Goal: Information Seeking & Learning: Learn about a topic

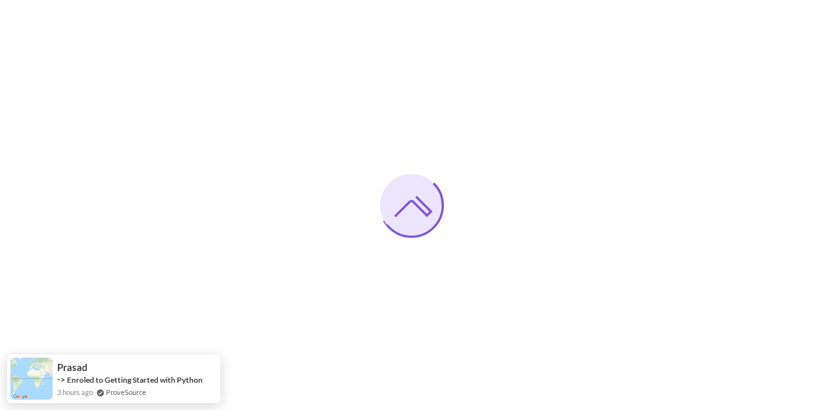
click at [559, 263] on img at bounding box center [690, 205] width 263 height 328
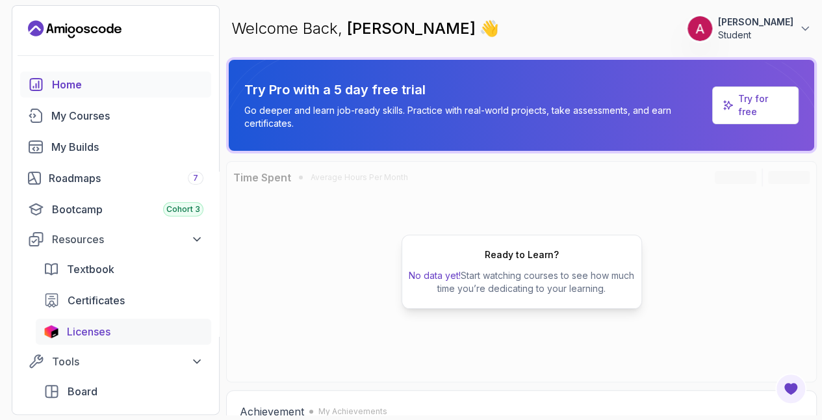
scroll to position [73, 0]
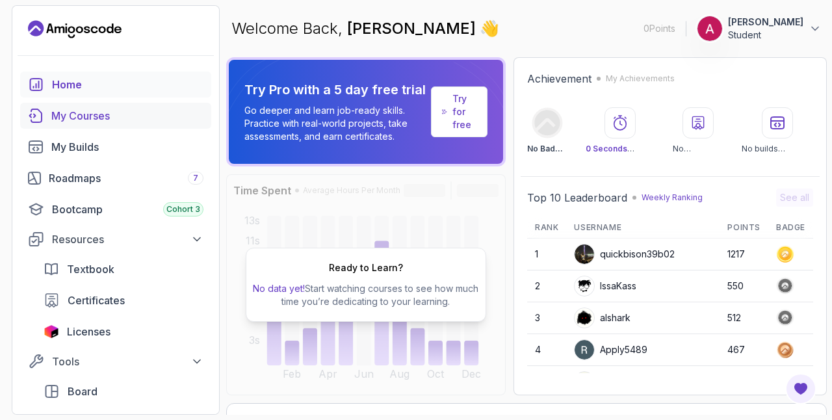
click at [66, 109] on div "My Courses" at bounding box center [127, 116] width 152 height 16
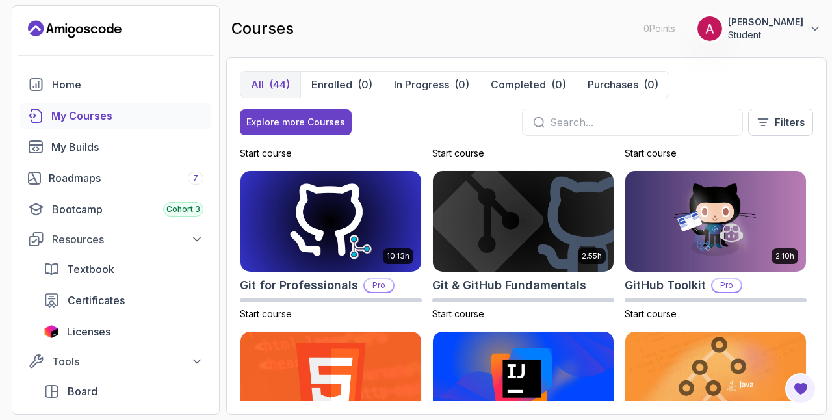
scroll to position [470, 0]
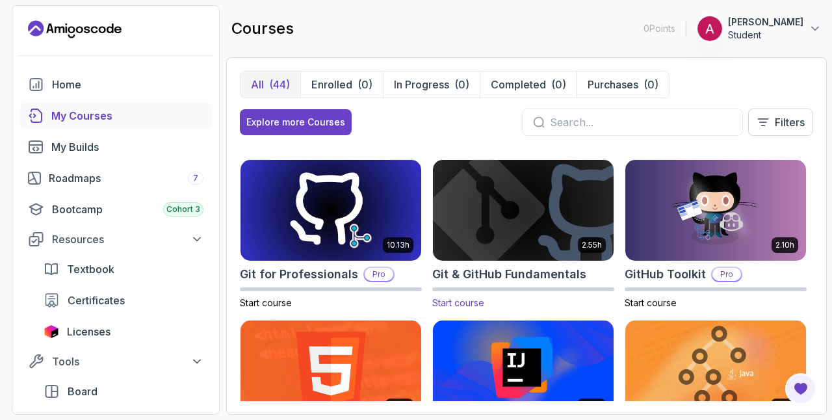
click at [558, 206] on img at bounding box center [523, 210] width 190 height 106
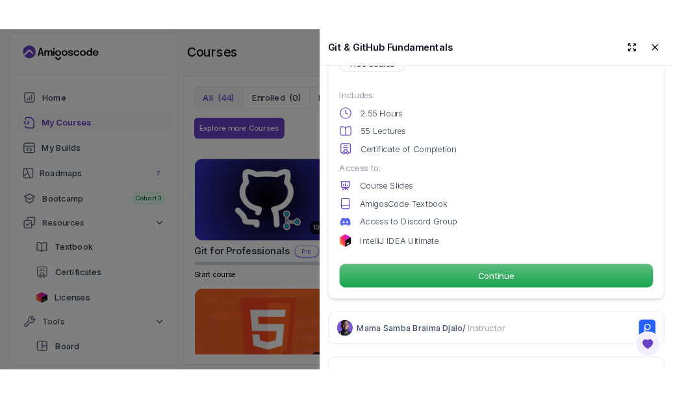
scroll to position [319, 0]
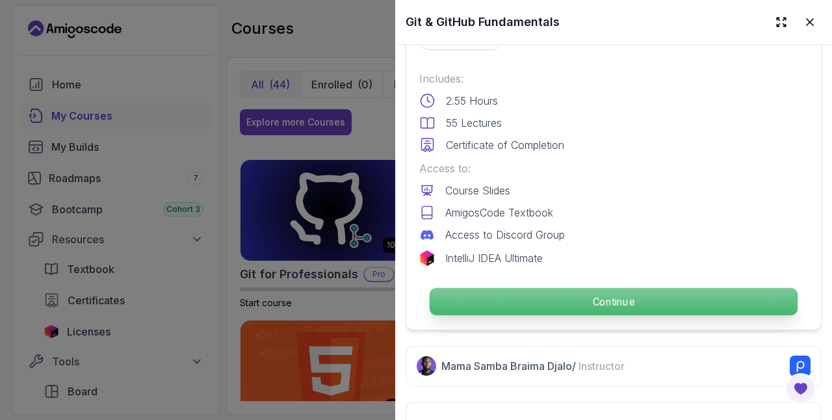
click at [588, 289] on p "Continue" at bounding box center [614, 301] width 368 height 27
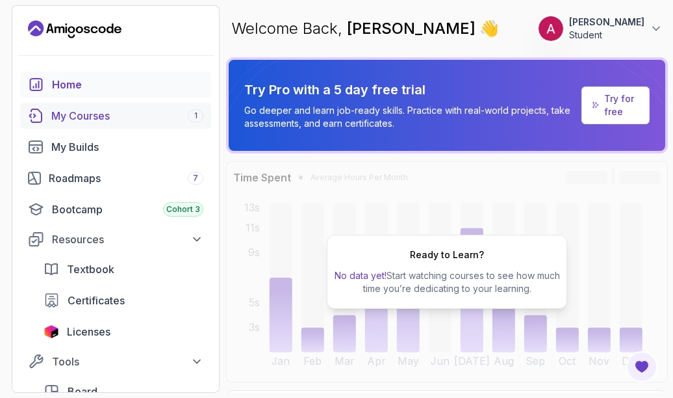
click at [75, 112] on div "My Courses 1" at bounding box center [127, 116] width 152 height 16
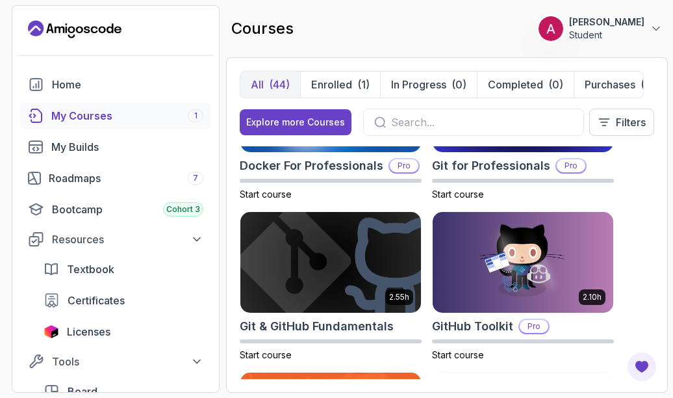
scroll to position [740, 0]
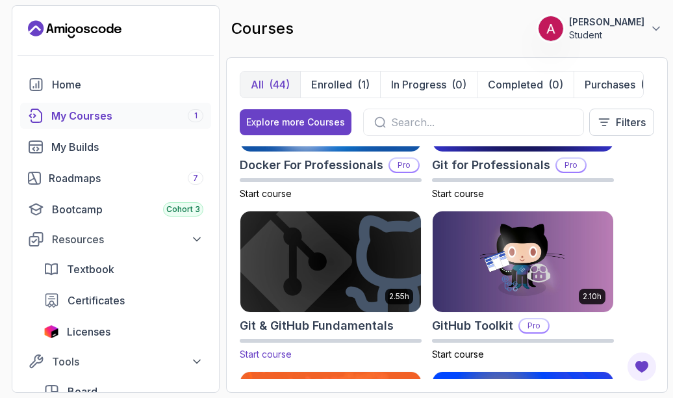
click at [310, 250] on img at bounding box center [331, 262] width 190 height 106
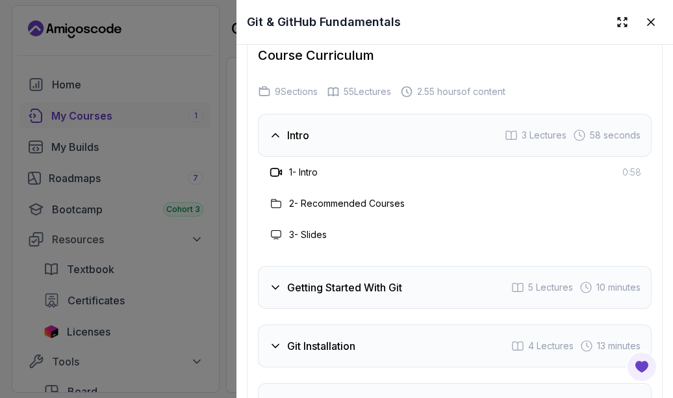
scroll to position [2068, 0]
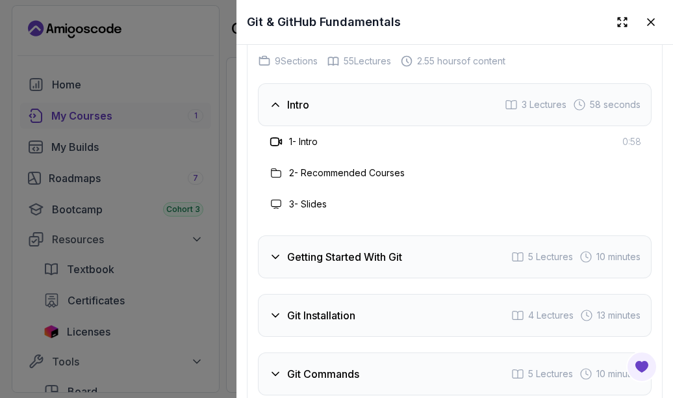
click at [318, 250] on h3 "Getting Started With Git" at bounding box center [344, 257] width 115 height 16
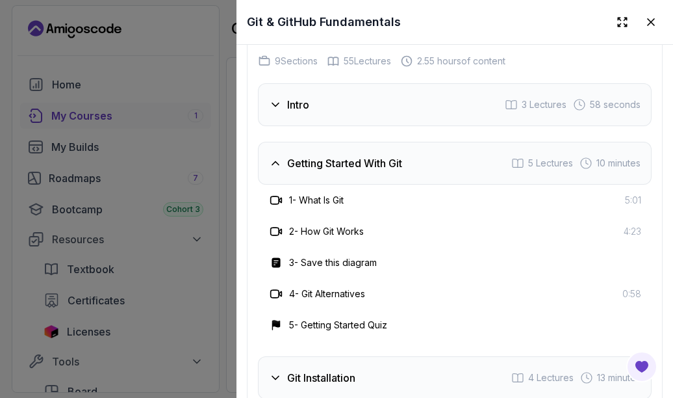
click at [350, 225] on h3 "2 - How Git Works" at bounding box center [326, 231] width 75 height 13
click at [272, 225] on icon at bounding box center [276, 231] width 13 height 13
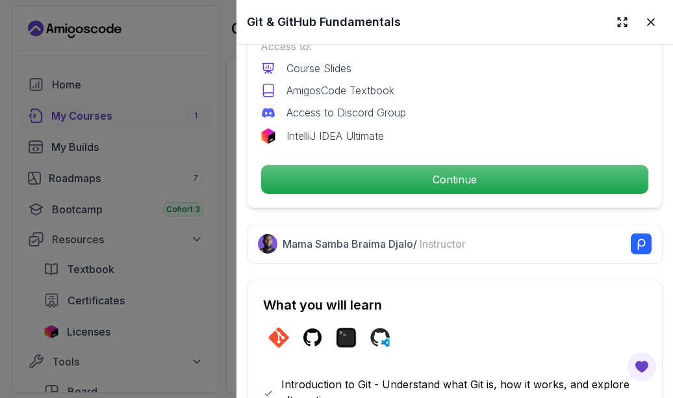
scroll to position [441, 0]
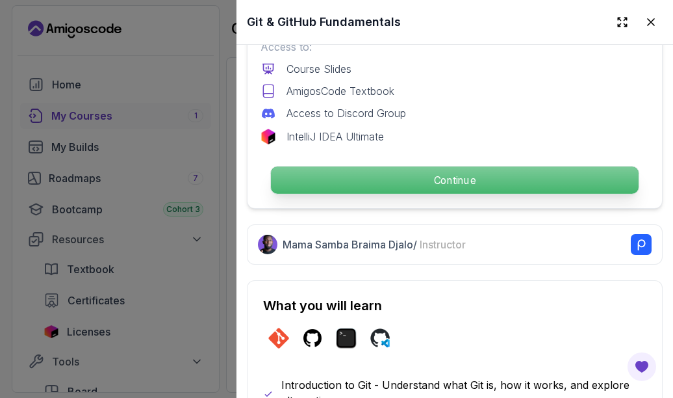
click at [290, 173] on p "Continue" at bounding box center [455, 179] width 368 height 27
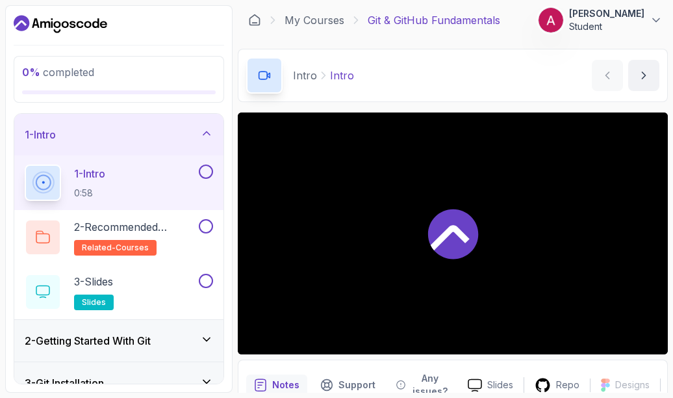
scroll to position [3, 0]
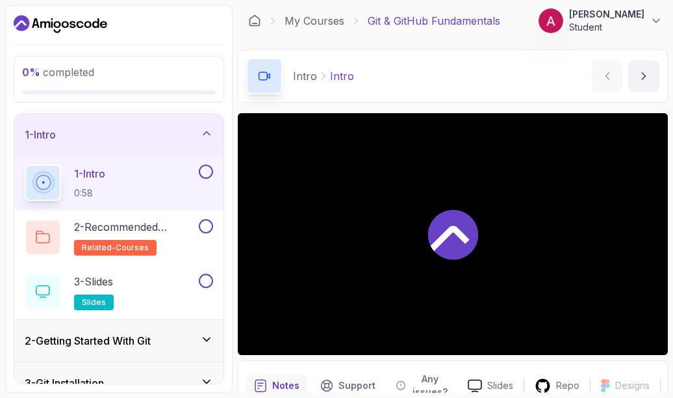
click at [380, 162] on div at bounding box center [453, 234] width 430 height 242
